Goal: Task Accomplishment & Management: Manage account settings

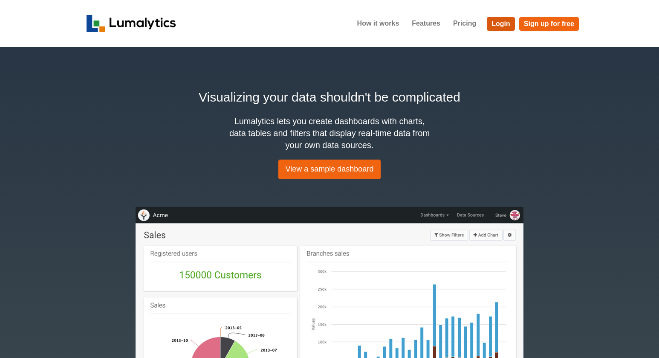
click at [503, 22] on link "Login" at bounding box center [501, 24] width 28 height 14
click at [508, 29] on link "Login" at bounding box center [501, 24] width 28 height 14
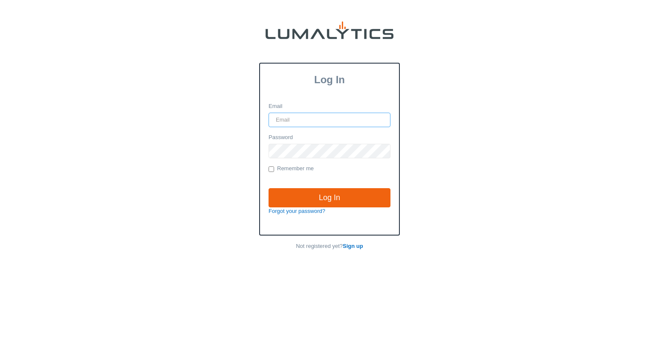
type input "[EMAIL_ADDRESS][DOMAIN_NAME]"
click at [330, 197] on input "Log In" at bounding box center [330, 198] width 122 height 20
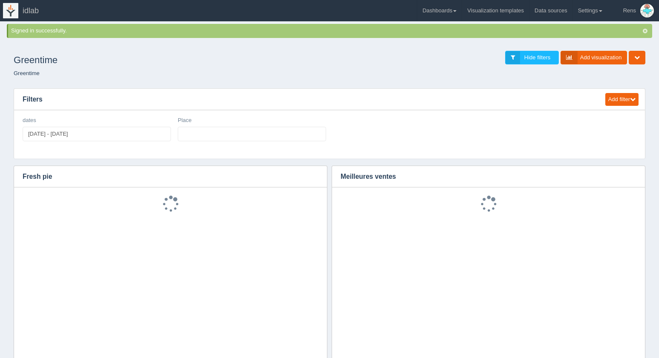
select select
